Goal: Information Seeking & Learning: Learn about a topic

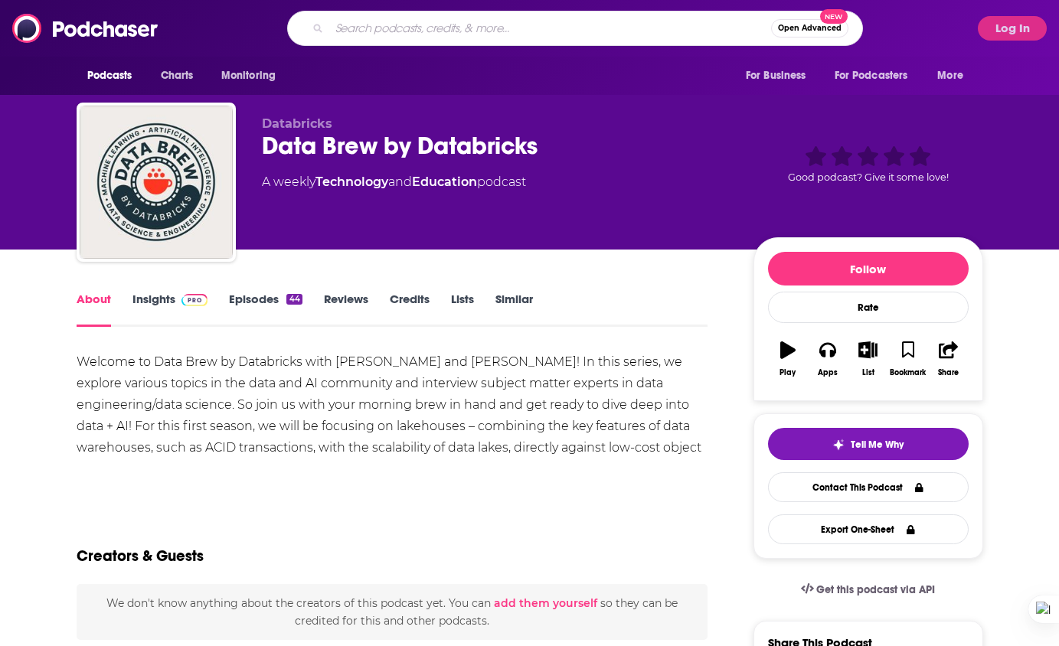
type input "Software Leaders Uncensored"
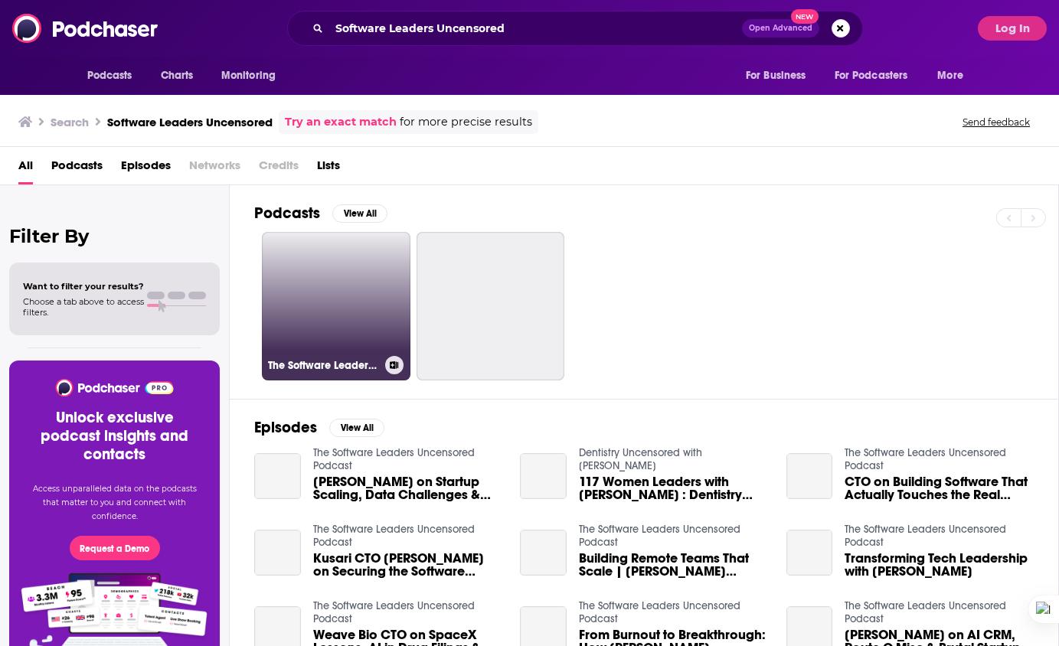
click at [335, 311] on link "The Software Leaders Uncensored Podcast" at bounding box center [336, 306] width 149 height 149
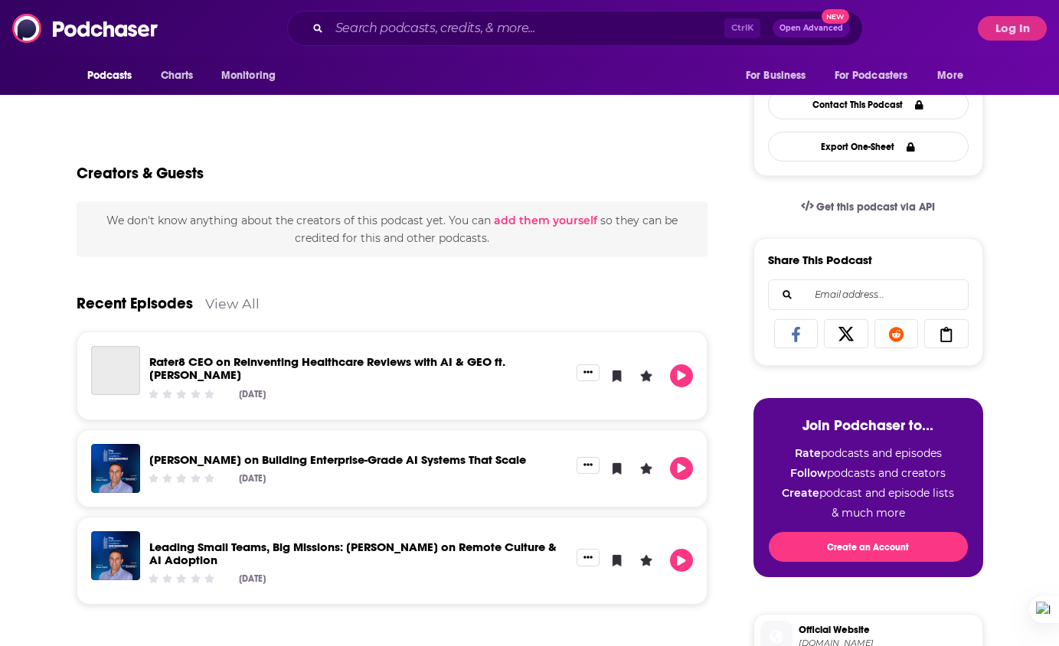
scroll to position [77, 0]
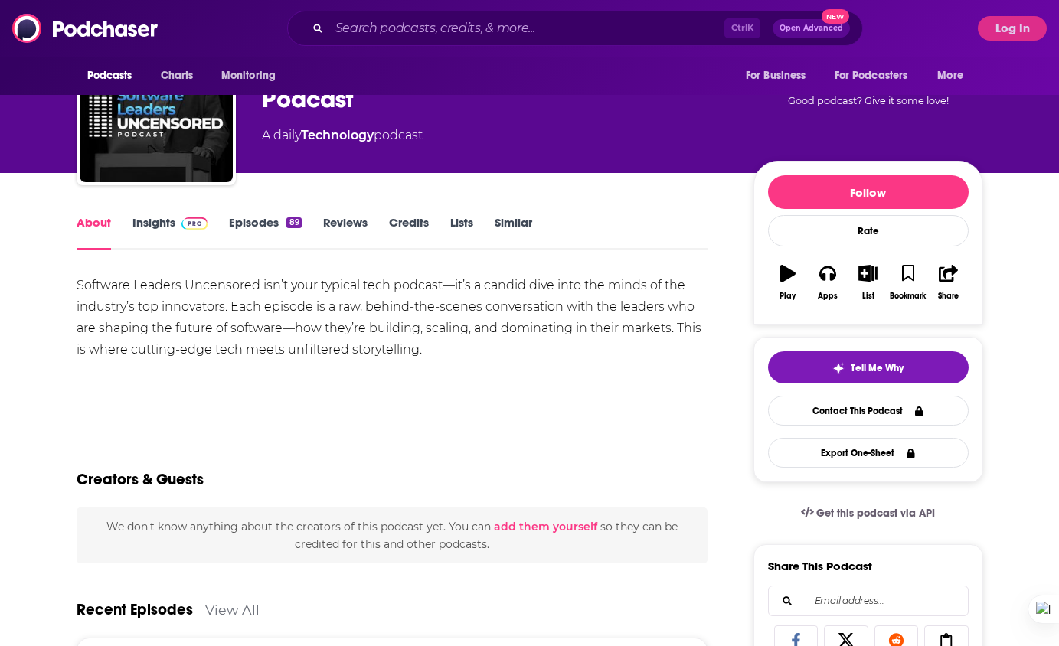
click at [172, 218] on link "Insights" at bounding box center [170, 232] width 76 height 35
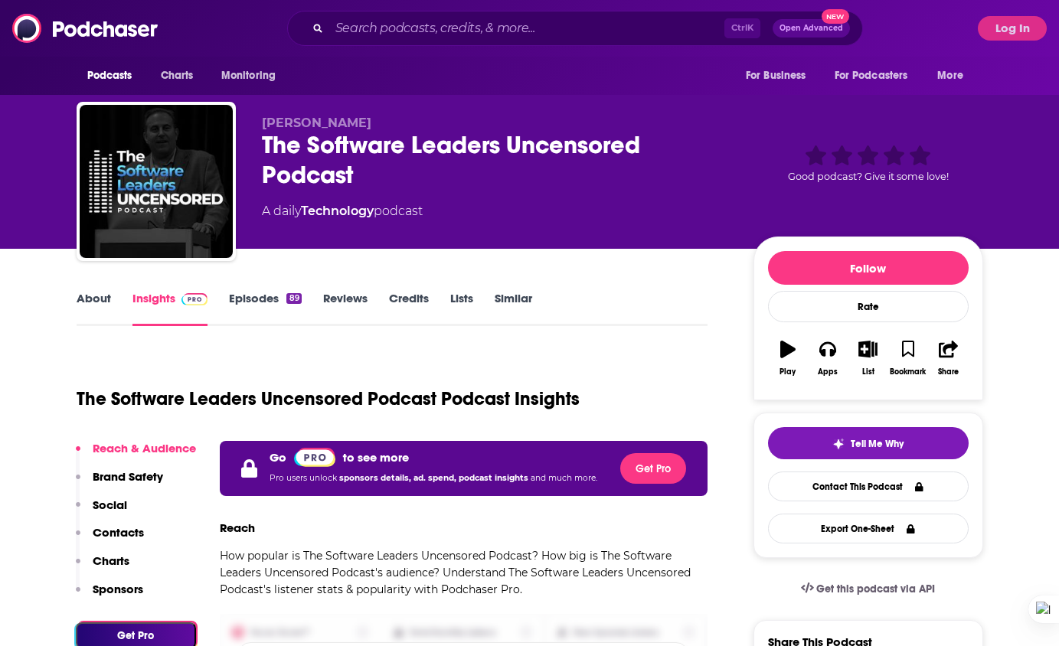
scroll to position [153, 0]
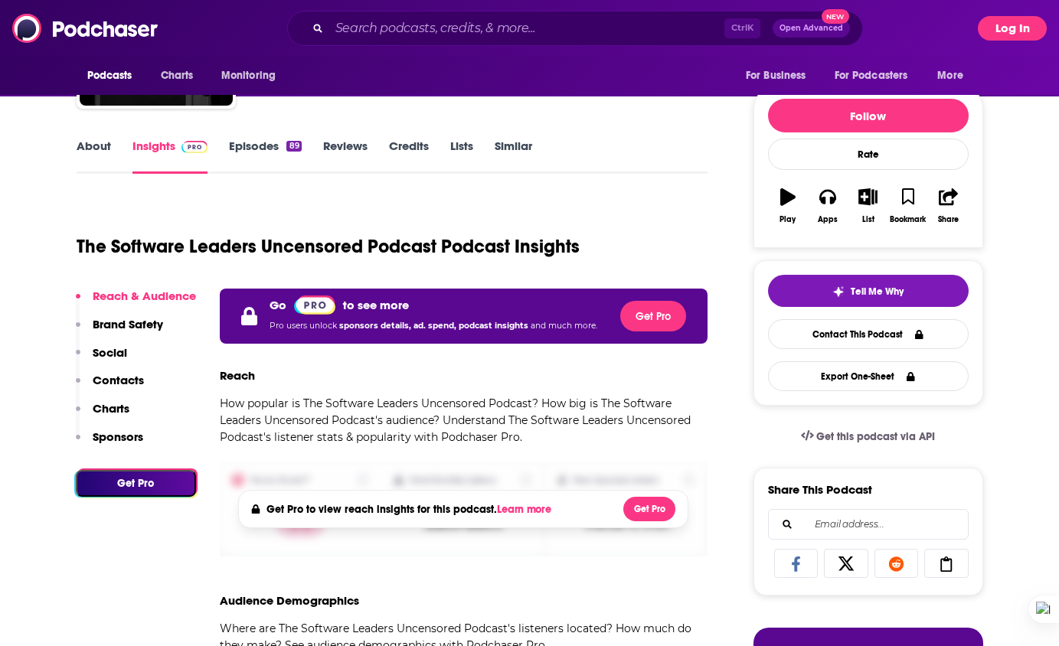
click at [1035, 22] on button "Log In" at bounding box center [1012, 28] width 69 height 25
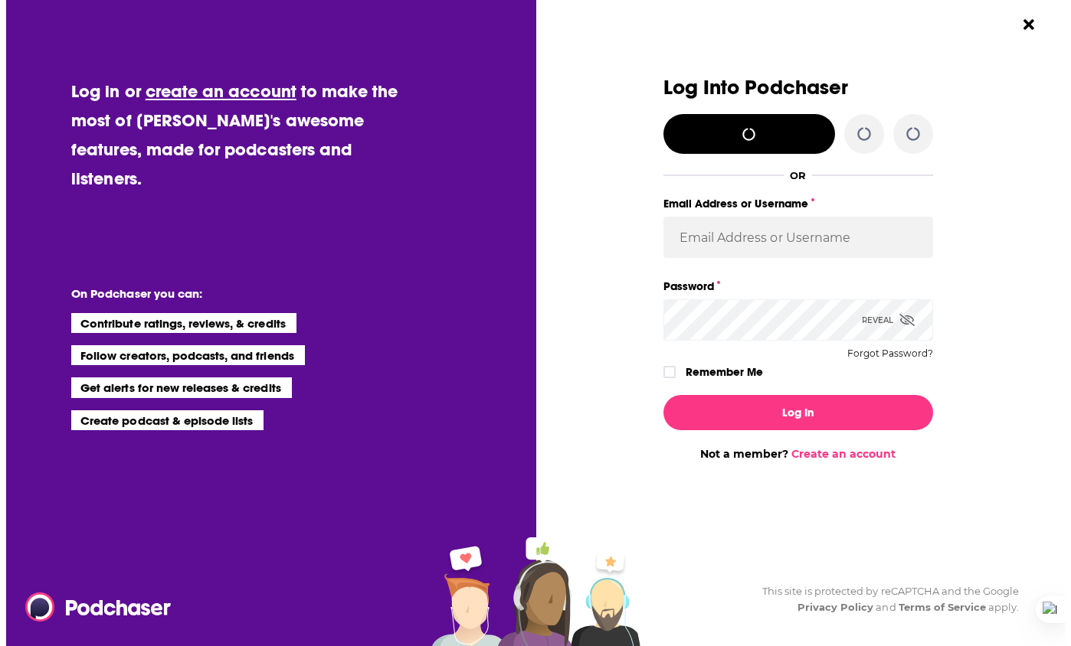
scroll to position [0, 0]
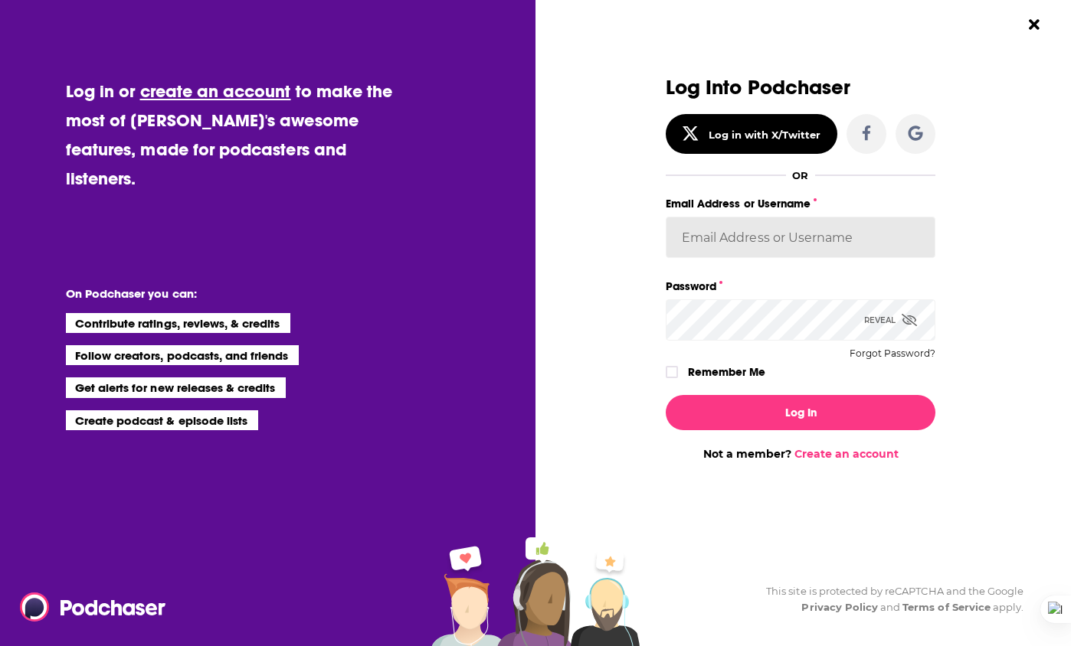
click at [754, 251] on input "Email Address or Username" at bounding box center [801, 237] width 270 height 41
click at [758, 237] on input "Email Address or Username" at bounding box center [801, 237] width 270 height 41
click at [850, 244] on input "Email Address or Username" at bounding box center [801, 237] width 270 height 41
paste input "[EMAIL_ADDRESS][DOMAIN_NAME] 34Lf3sdF8us!a8v"
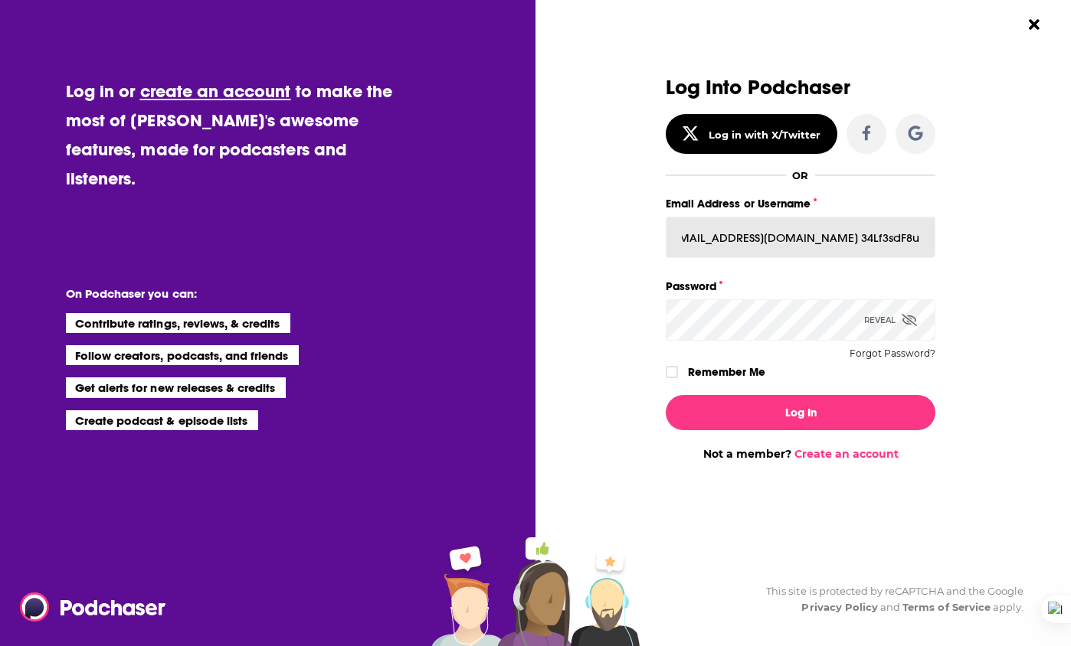
drag, startPoint x: 833, startPoint y: 240, endPoint x: 1003, endPoint y: 237, distance: 170.1
click at [1003, 237] on div "Log Into Podchaser Log in with X/Twitter OR Email Address or Username [EMAIL_AD…" at bounding box center [808, 323] width 525 height 646
type input "[EMAIL_ADDRESS][DOMAIN_NAME]"
click at [674, 374] on icon "Dialog" at bounding box center [671, 372] width 9 height 9
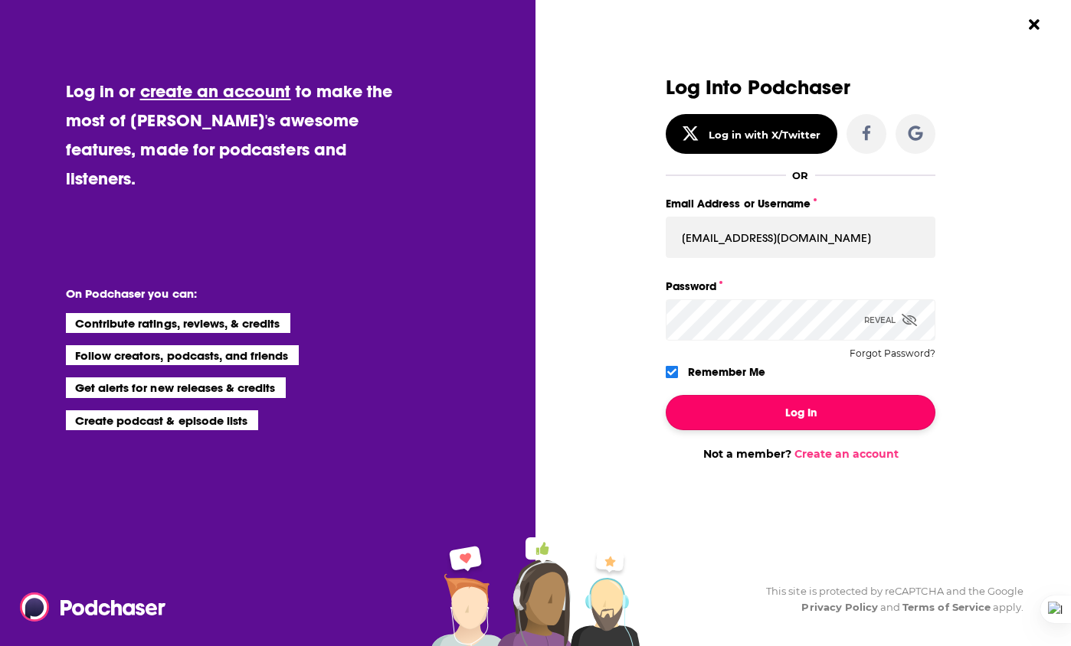
click at [810, 412] on button "Log In" at bounding box center [801, 412] width 270 height 35
